Goal: Obtain resource: Download file/media

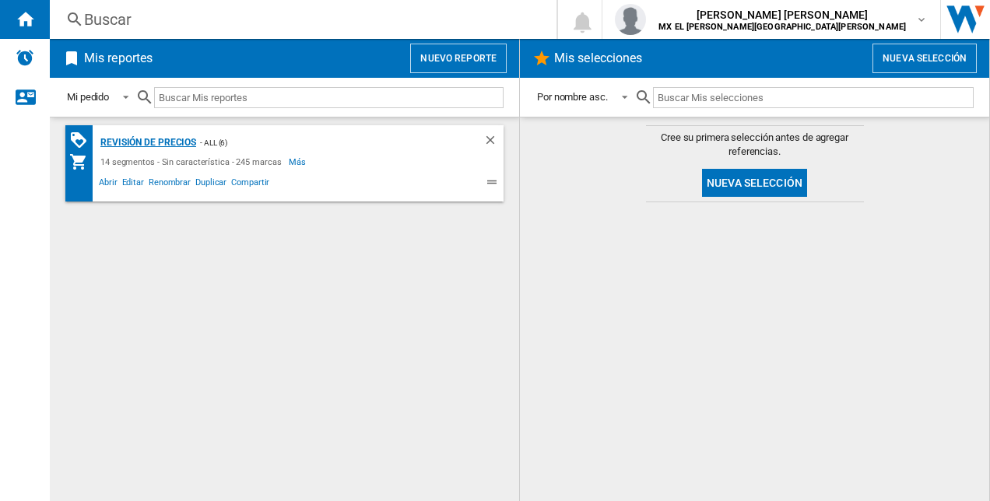
click at [142, 135] on div "revisión de precios" at bounding box center [146, 142] width 100 height 19
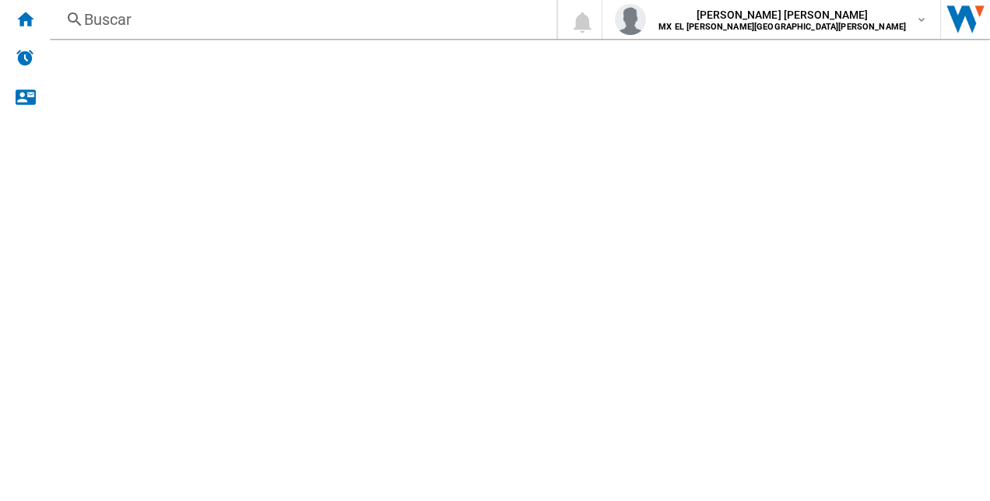
click at [157, 145] on div "revisión de precios" at bounding box center [146, 142] width 100 height 19
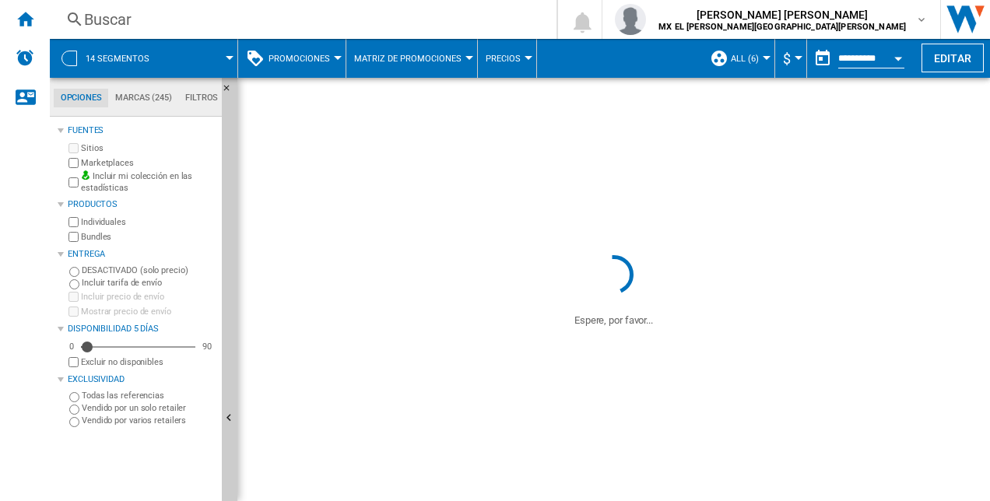
click at [898, 57] on div "Open calendar" at bounding box center [898, 59] width 8 height 4
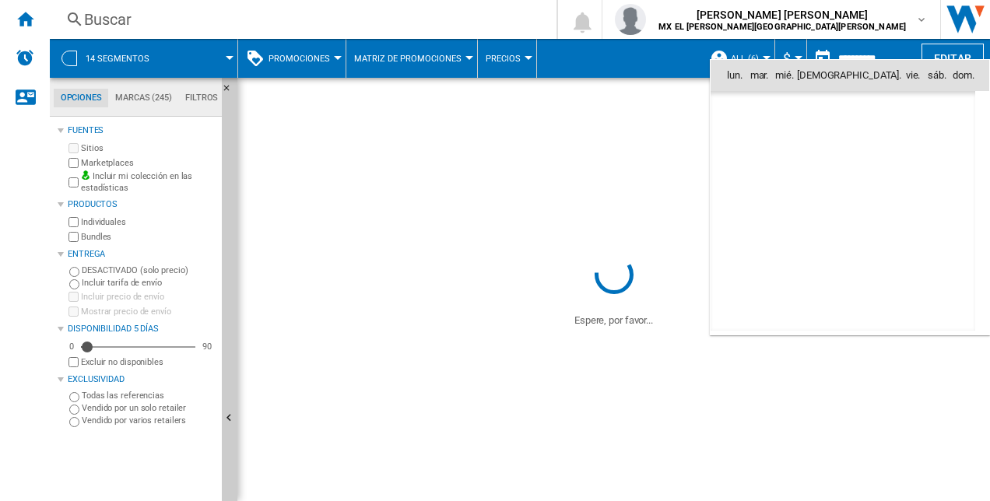
scroll to position [7423, 0]
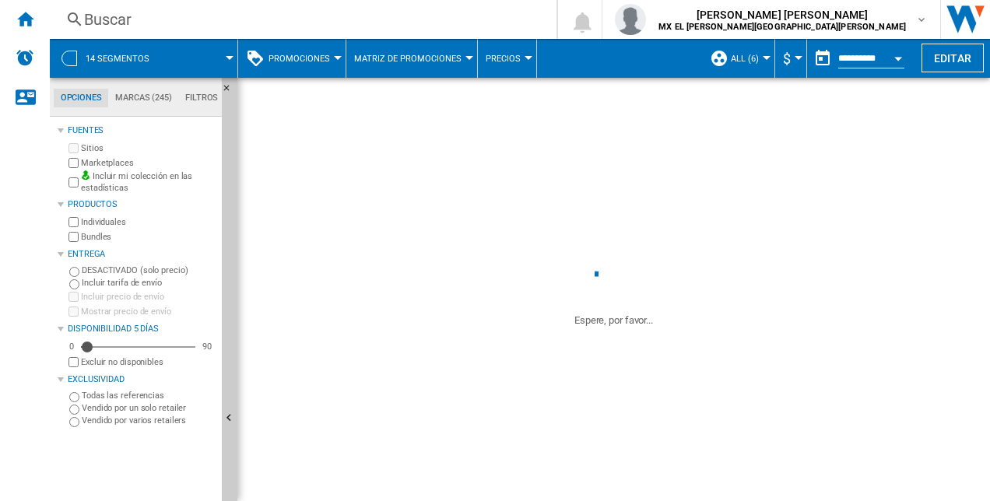
click at [898, 57] on div "Open calendar" at bounding box center [898, 59] width 8 height 4
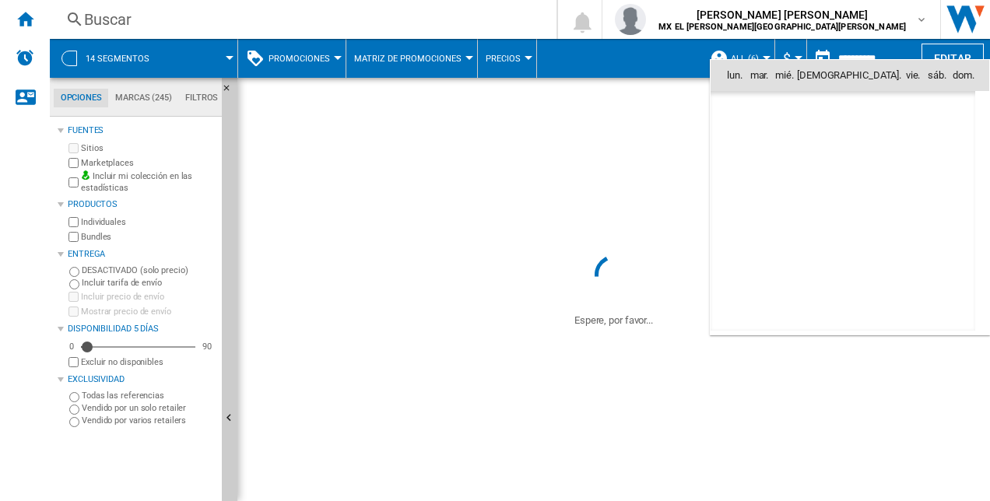
scroll to position [7423, 0]
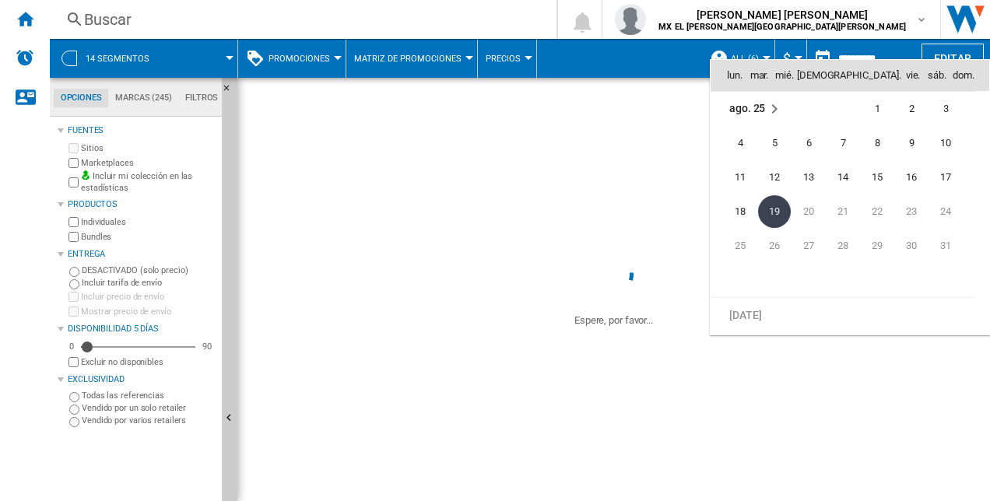
click at [772, 210] on span "19" at bounding box center [774, 211] width 33 height 33
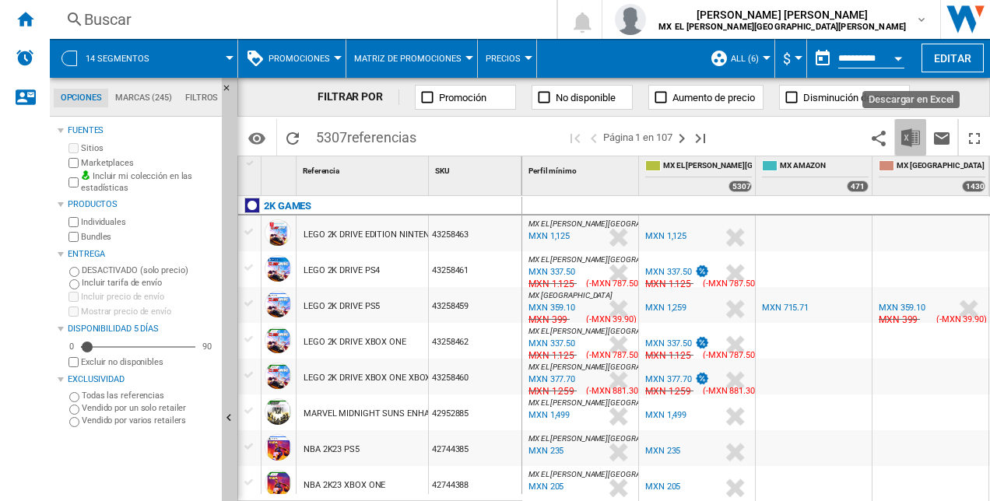
click at [911, 137] on img "Descargar en Excel" at bounding box center [910, 137] width 19 height 19
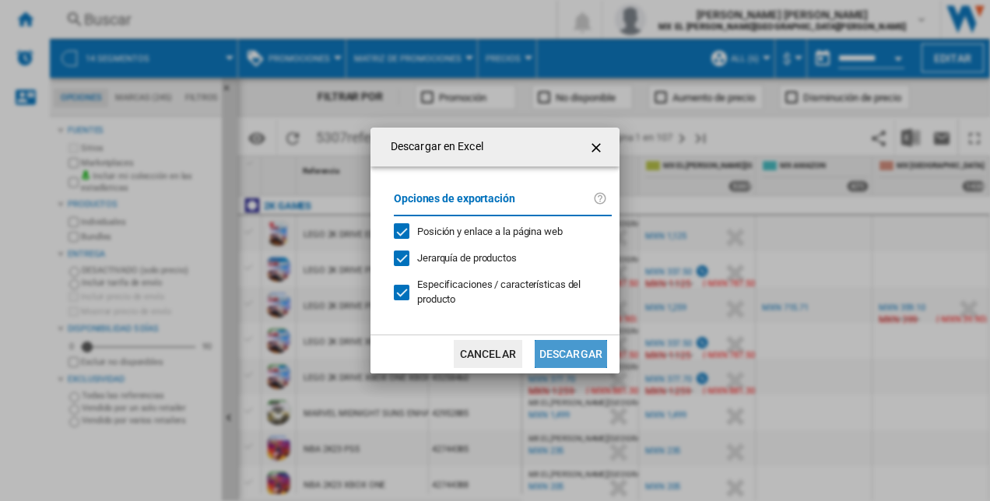
click at [578, 351] on button "Descargar" at bounding box center [571, 354] width 72 height 28
